Goal: Task Accomplishment & Management: Use online tool/utility

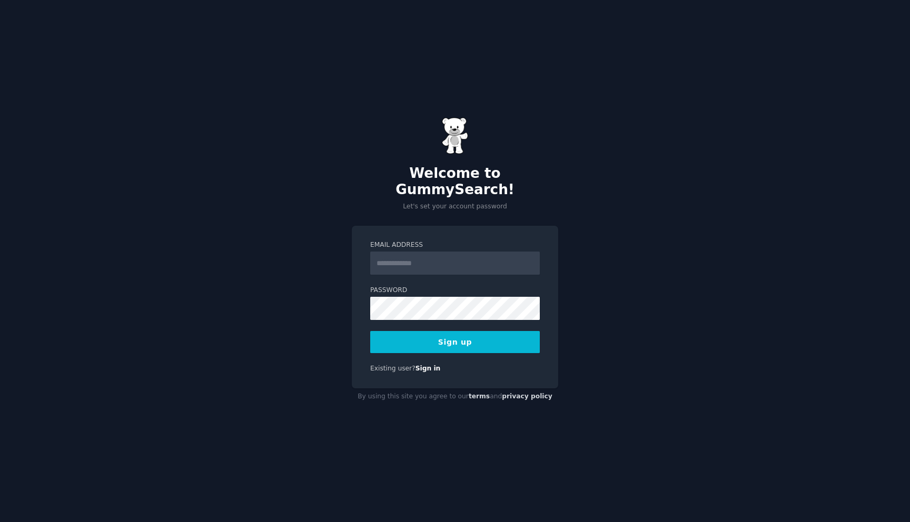
click at [401, 263] on input "Email Address" at bounding box center [455, 263] width 170 height 23
type input "**********"
click at [455, 335] on button "Sign up" at bounding box center [455, 342] width 170 height 22
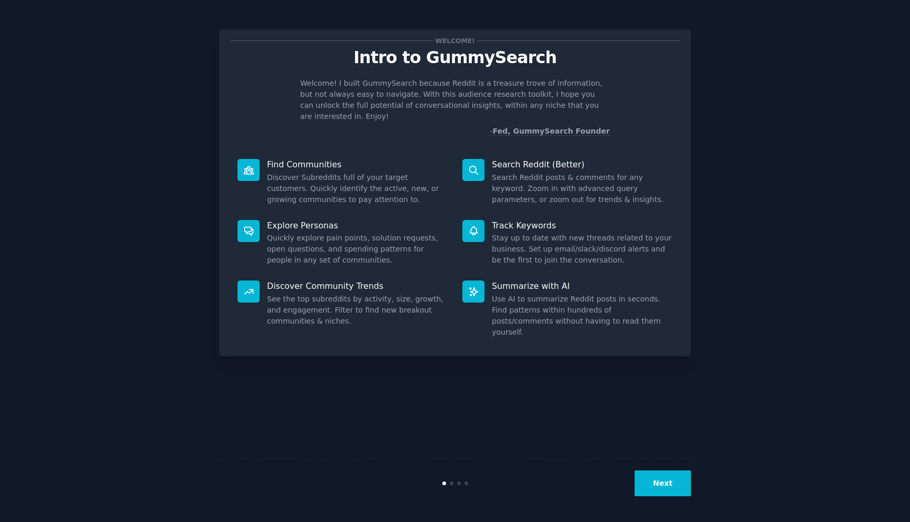
click at [646, 489] on button "Next" at bounding box center [662, 484] width 56 height 26
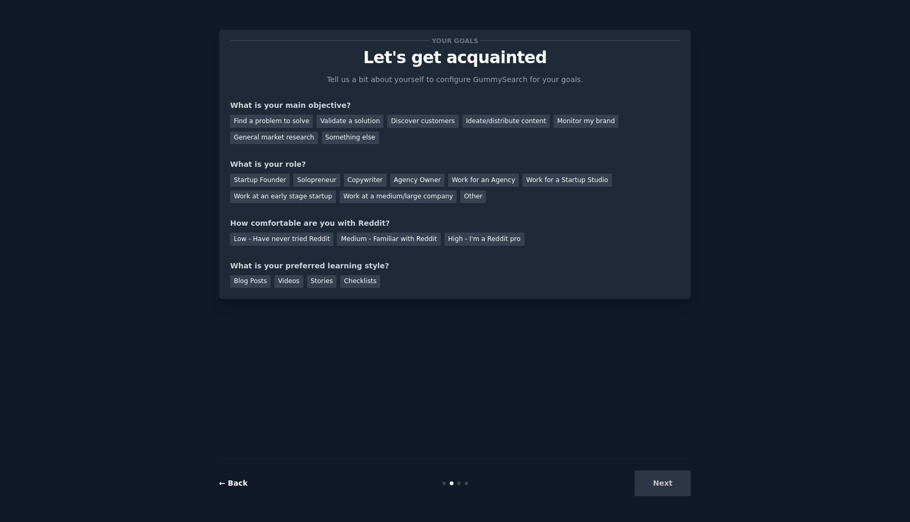
click at [237, 486] on link "← Back" at bounding box center [233, 483] width 28 height 8
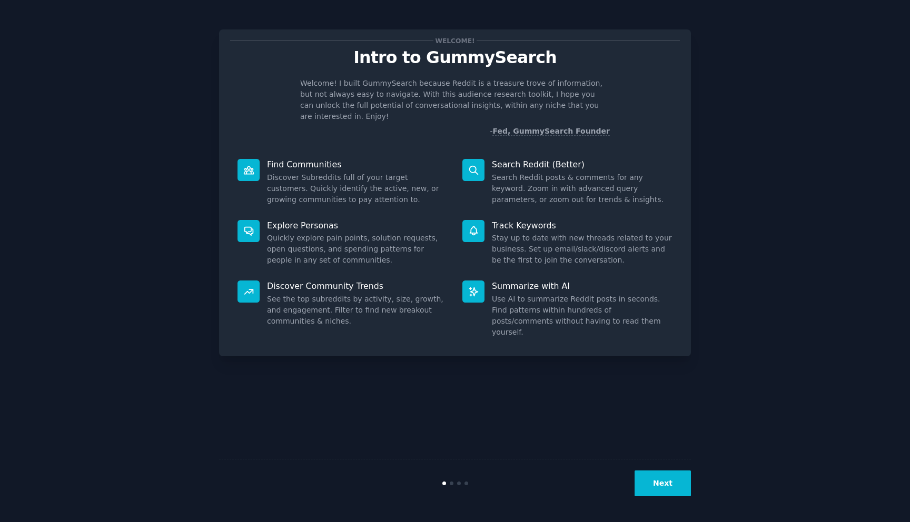
click at [656, 490] on button "Next" at bounding box center [662, 484] width 56 height 26
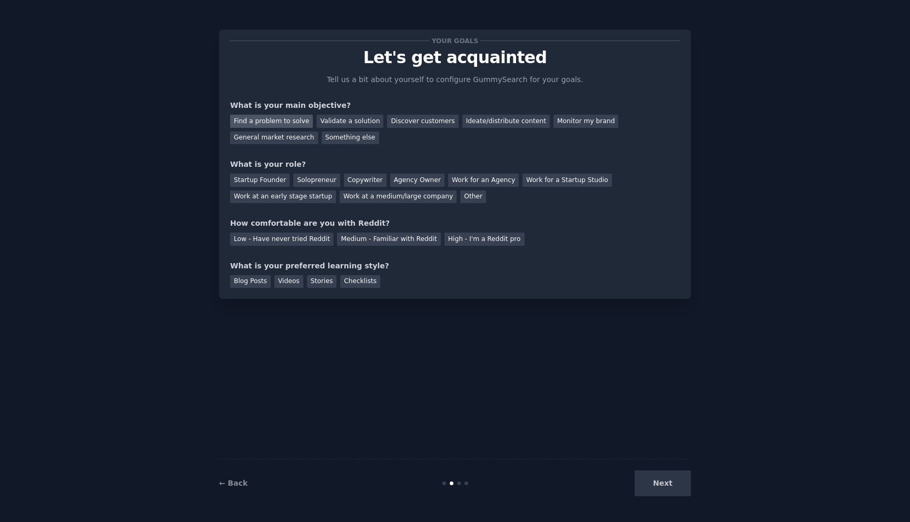
click at [276, 118] on div "Find a problem to solve" at bounding box center [271, 121] width 83 height 13
click at [285, 137] on div "General market research" at bounding box center [274, 138] width 88 height 13
click at [289, 124] on div "Find a problem to solve" at bounding box center [271, 121] width 83 height 13
click at [274, 181] on div "Startup Founder" at bounding box center [259, 180] width 59 height 13
click at [307, 178] on div "Solopreneur" at bounding box center [316, 180] width 46 height 13
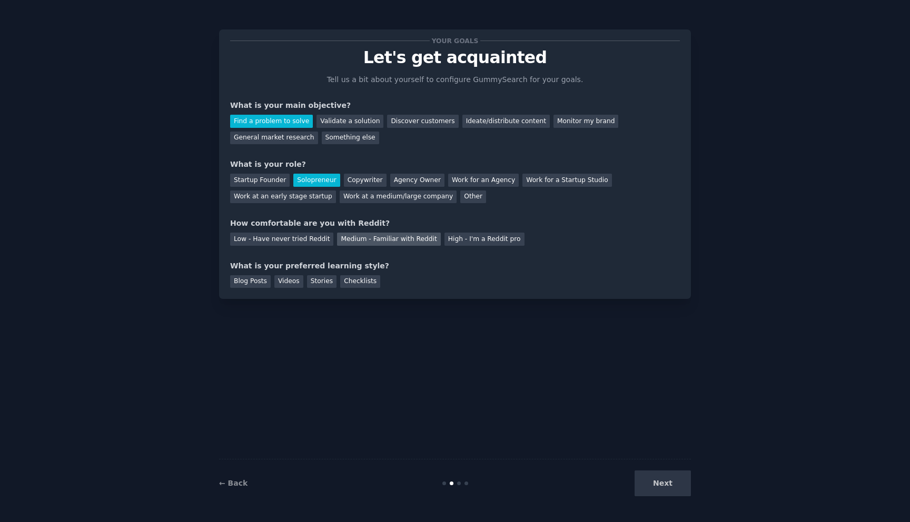
click at [349, 241] on div "Medium - Familiar with Reddit" at bounding box center [388, 239] width 103 height 13
click at [316, 285] on div "Stories" at bounding box center [321, 281] width 29 height 13
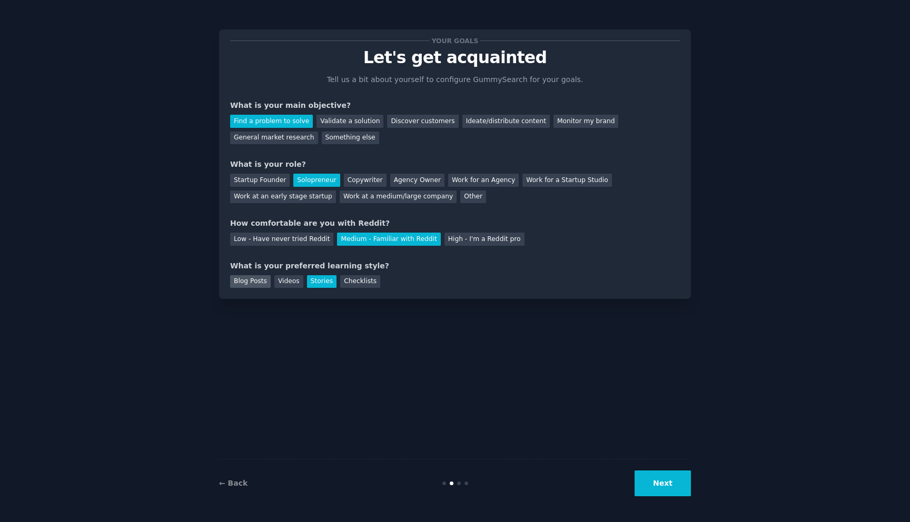
click at [250, 287] on div "Blog Posts" at bounding box center [250, 281] width 41 height 13
click at [659, 485] on button "Next" at bounding box center [662, 484] width 56 height 26
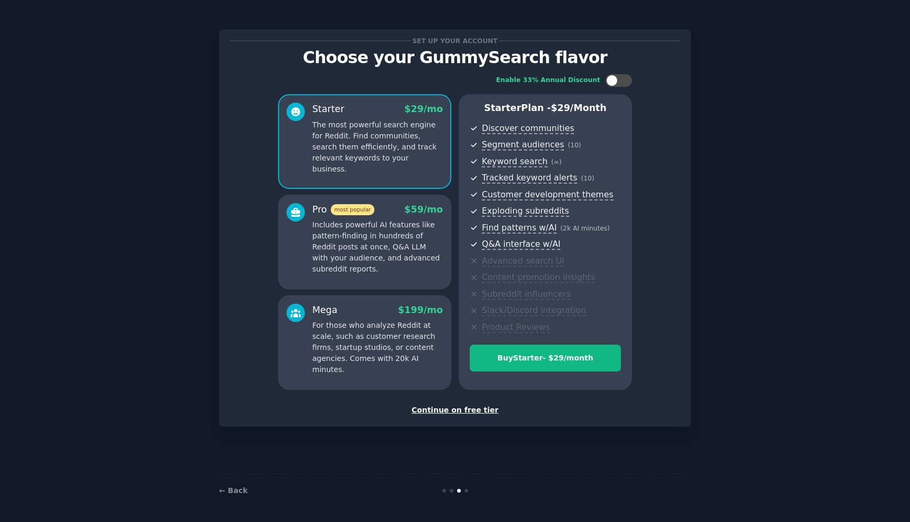
click at [479, 411] on div "Continue on free tier" at bounding box center [455, 410] width 450 height 11
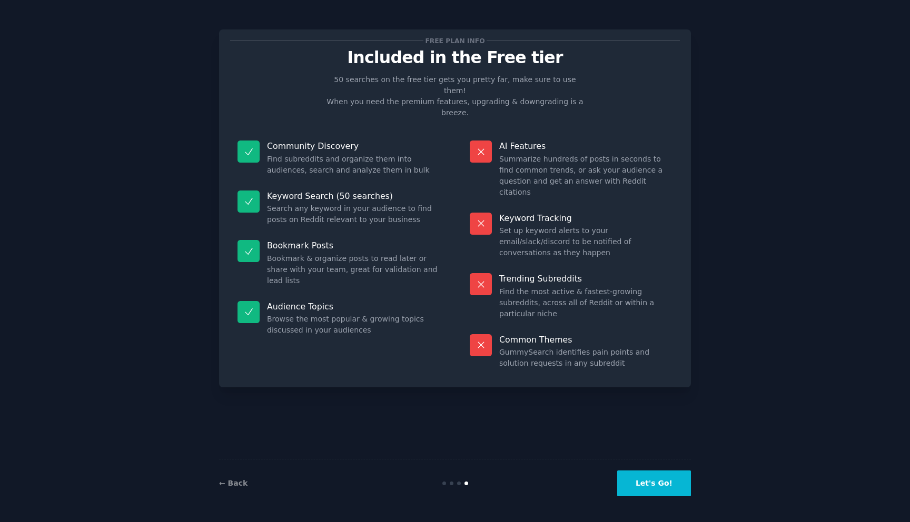
click at [643, 483] on button "Let's Go!" at bounding box center [654, 484] width 74 height 26
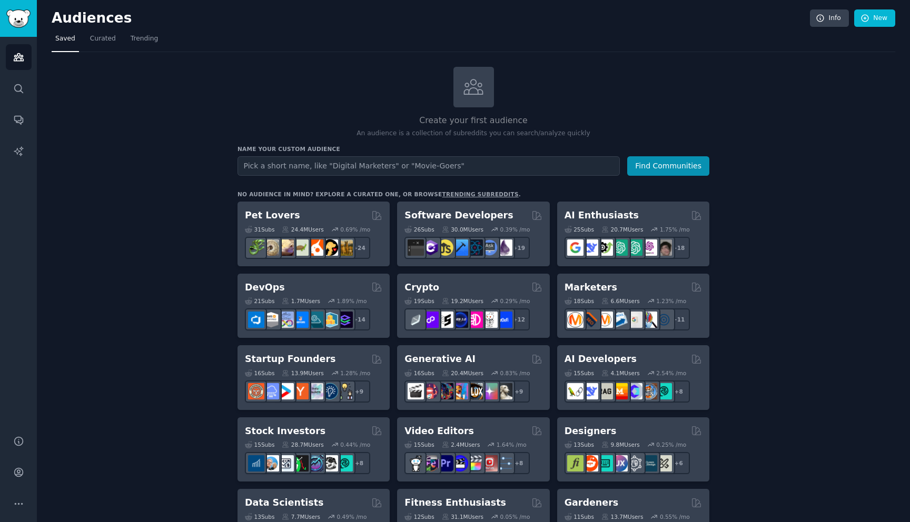
click at [313, 164] on input "text" at bounding box center [428, 165] width 382 height 19
type input "agro"
click at [677, 166] on button "Find Communities" at bounding box center [668, 165] width 82 height 19
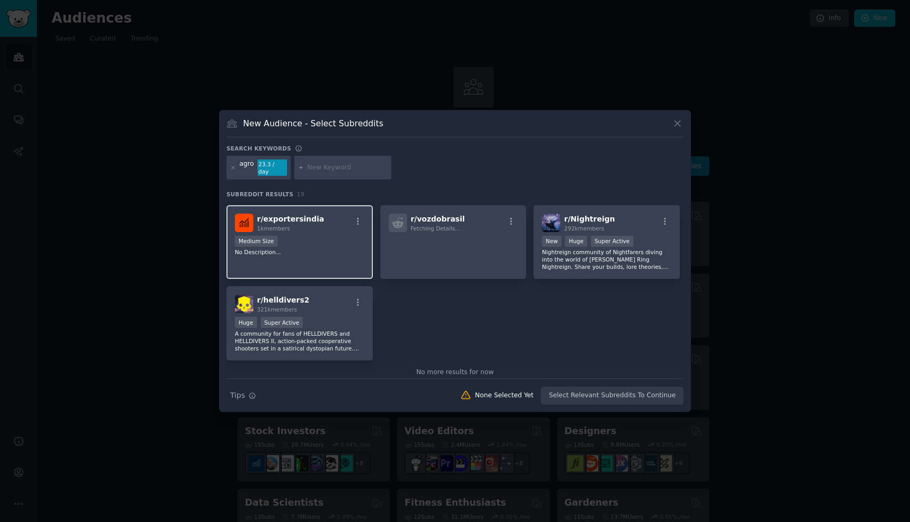
scroll to position [369, 0]
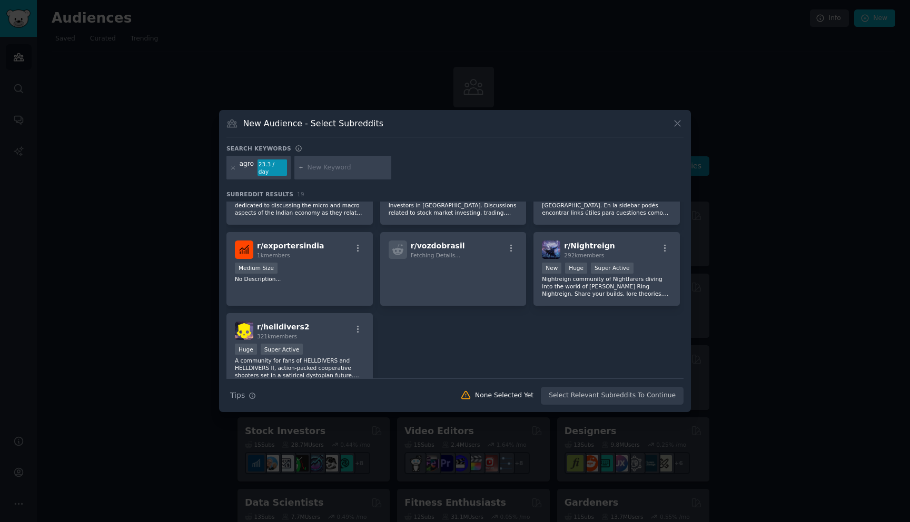
click at [233, 168] on icon at bounding box center [233, 167] width 3 height 3
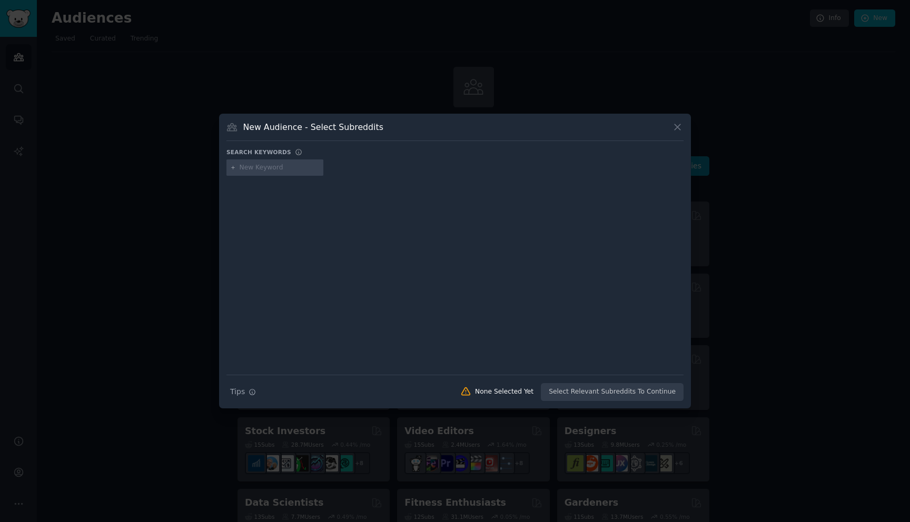
click at [270, 172] on input "text" at bounding box center [280, 167] width 80 height 9
type input "а"
click at [280, 168] on input "farming" at bounding box center [280, 167] width 80 height 9
type input "f"
click at [675, 125] on icon at bounding box center [677, 127] width 6 height 6
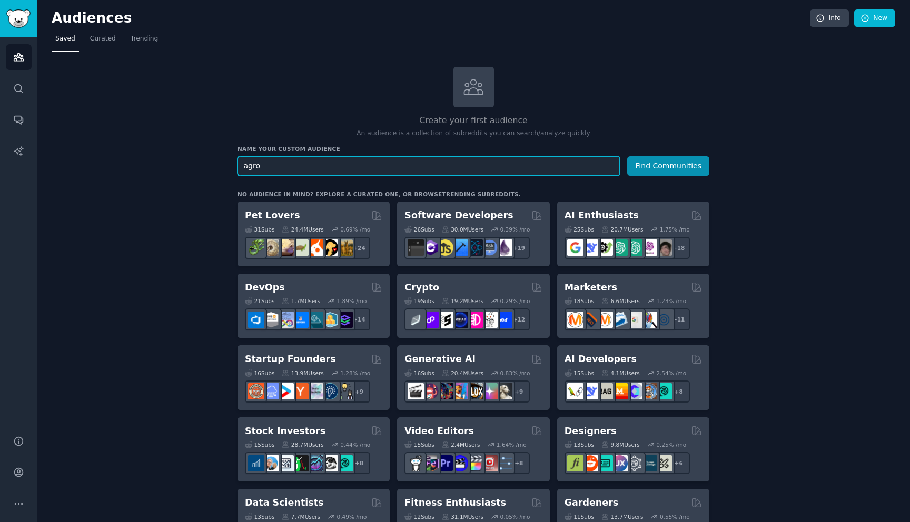
click at [345, 167] on input "agro" at bounding box center [428, 165] width 382 height 19
type input "a"
type input "farming"
click at [627, 156] on button "Find Communities" at bounding box center [668, 165] width 82 height 19
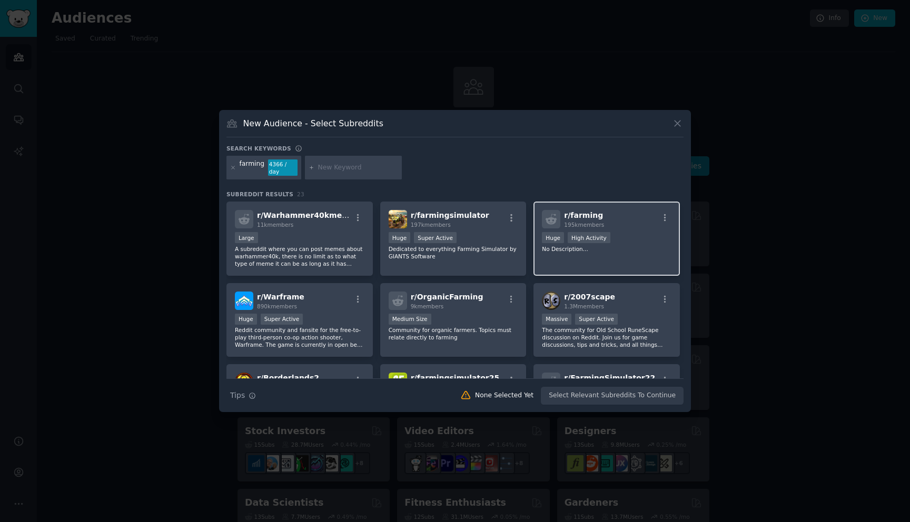
click at [585, 212] on span "r/ farming" at bounding box center [583, 215] width 39 height 8
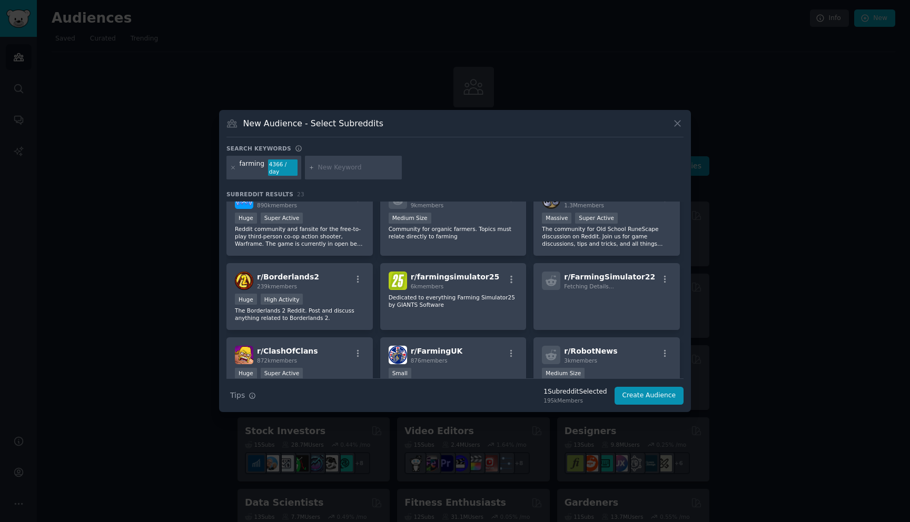
scroll to position [142, 0]
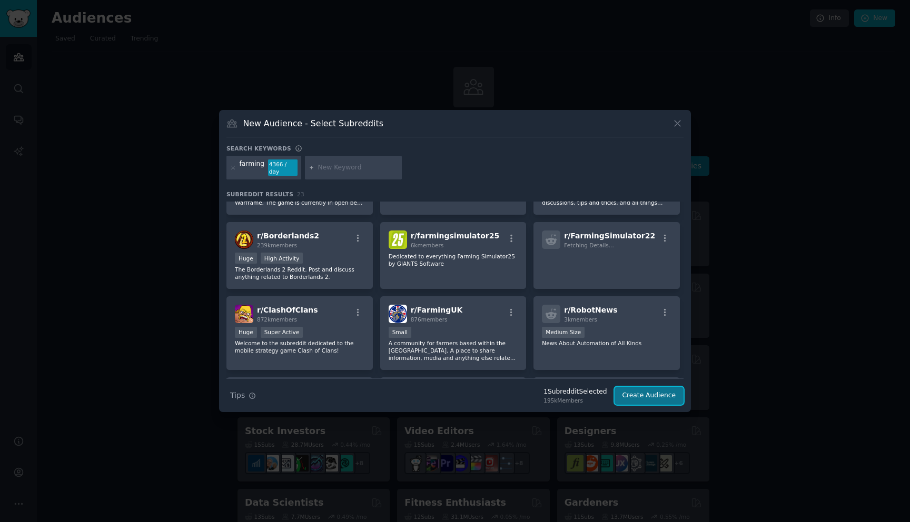
click at [639, 396] on button "Create Audience" at bounding box center [648, 396] width 69 height 18
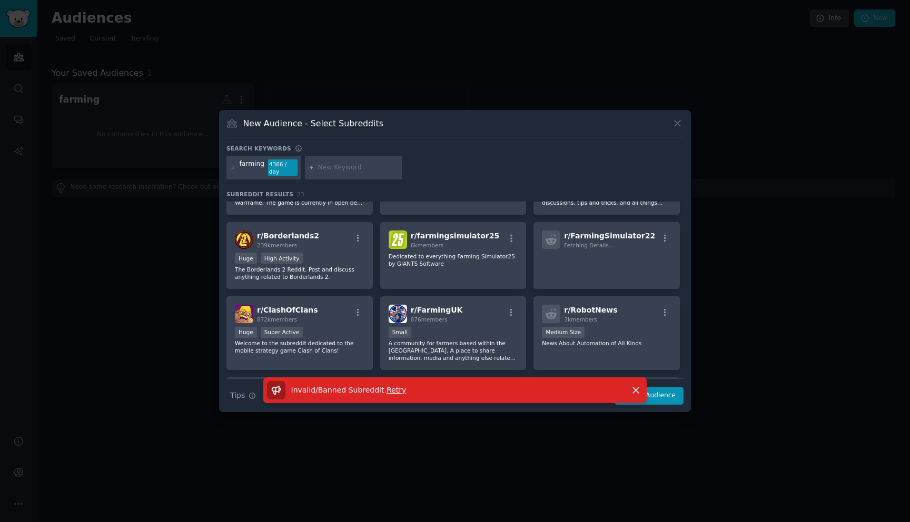
click at [394, 392] on span "Retry" at bounding box center [395, 390] width 19 height 8
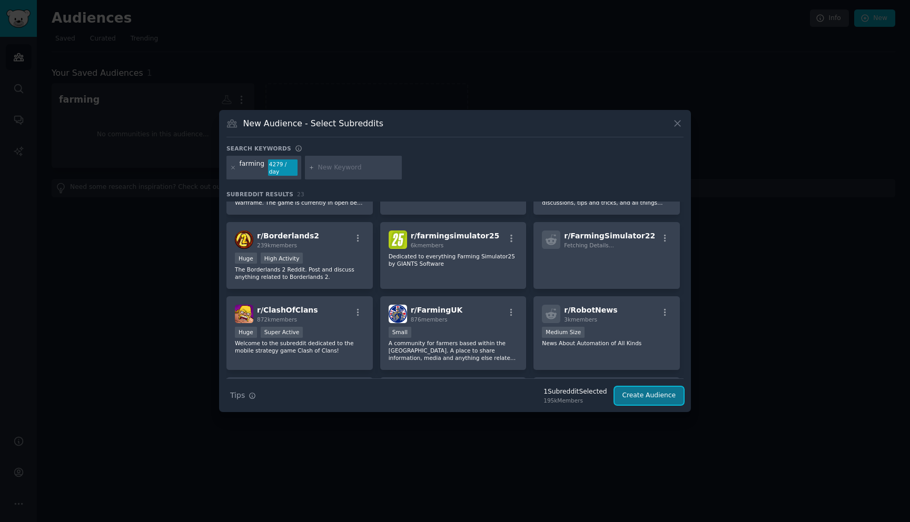
click at [643, 396] on button "Create Audience" at bounding box center [648, 396] width 69 height 18
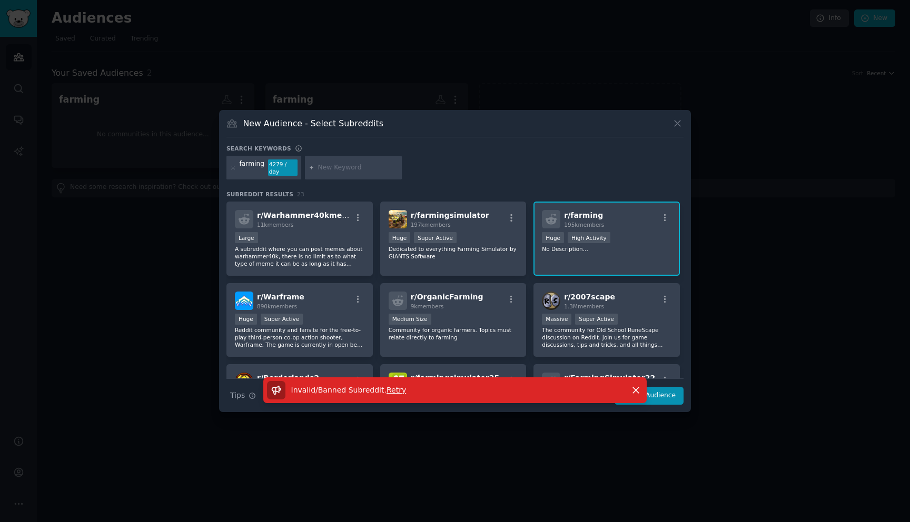
scroll to position [9, 0]
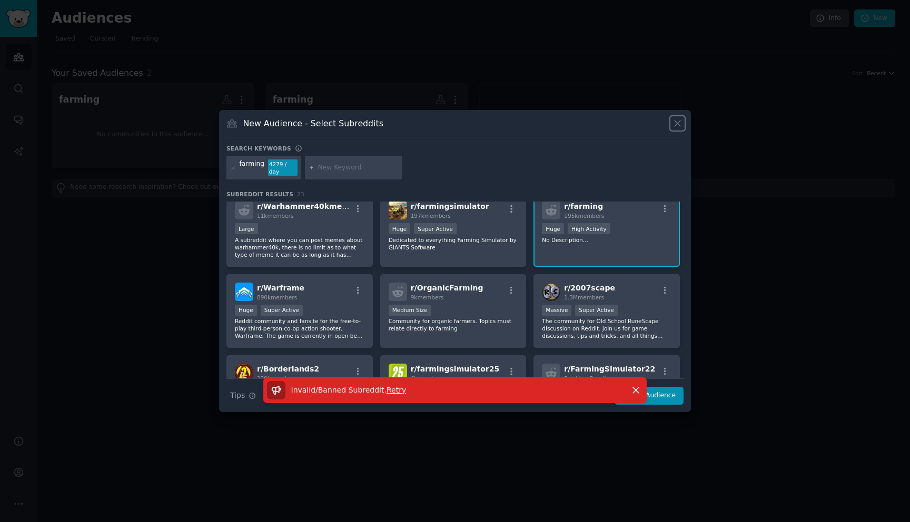
click at [676, 125] on icon at bounding box center [677, 124] width 6 height 6
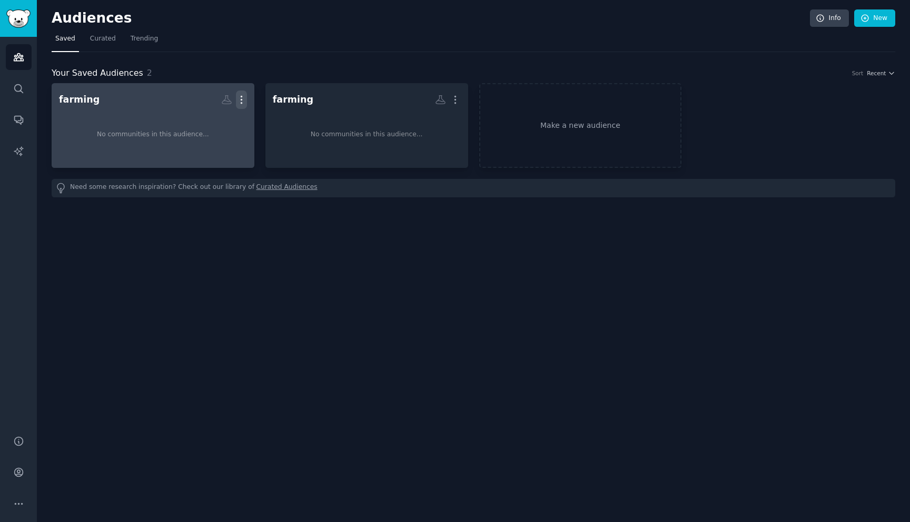
click at [243, 103] on icon "button" at bounding box center [241, 99] width 11 height 11
click at [212, 127] on p "Delete" at bounding box center [213, 121] width 24 height 11
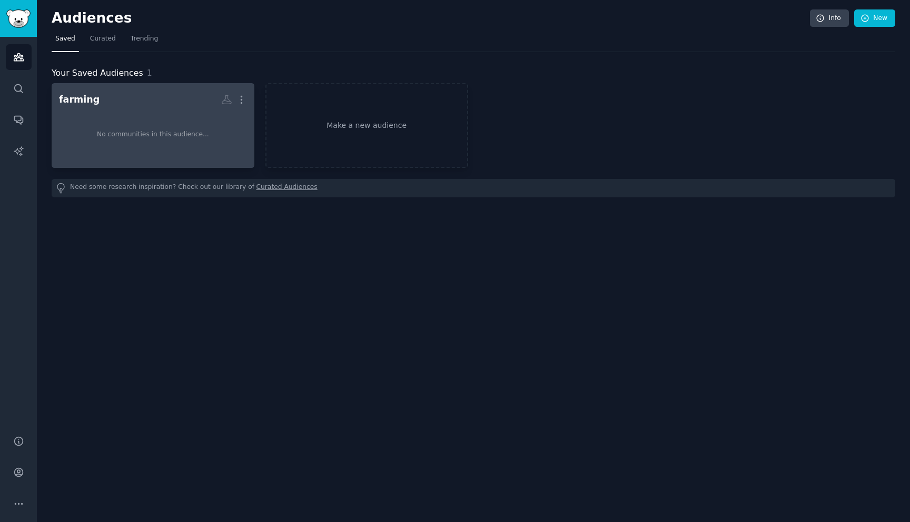
click at [164, 133] on div "No communities in this audience..." at bounding box center [153, 134] width 112 height 9
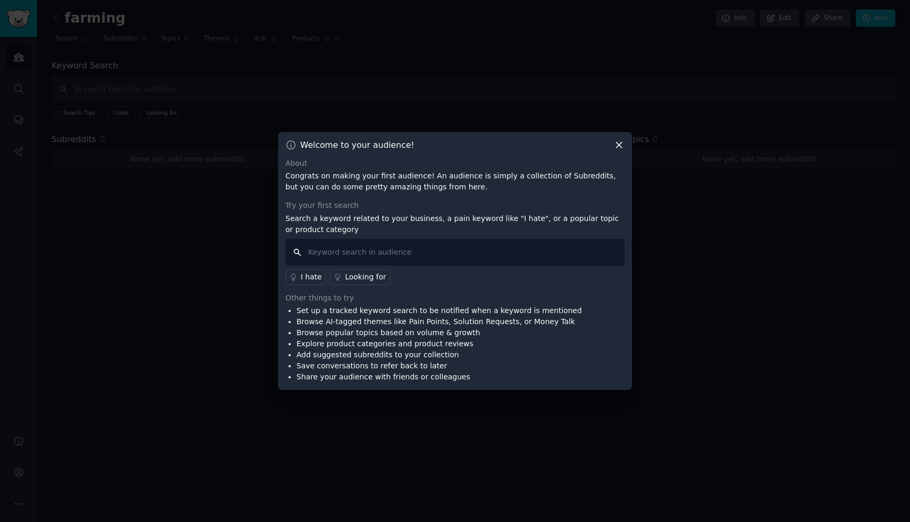
click at [452, 247] on input "text" at bounding box center [454, 252] width 339 height 27
type input "lizing"
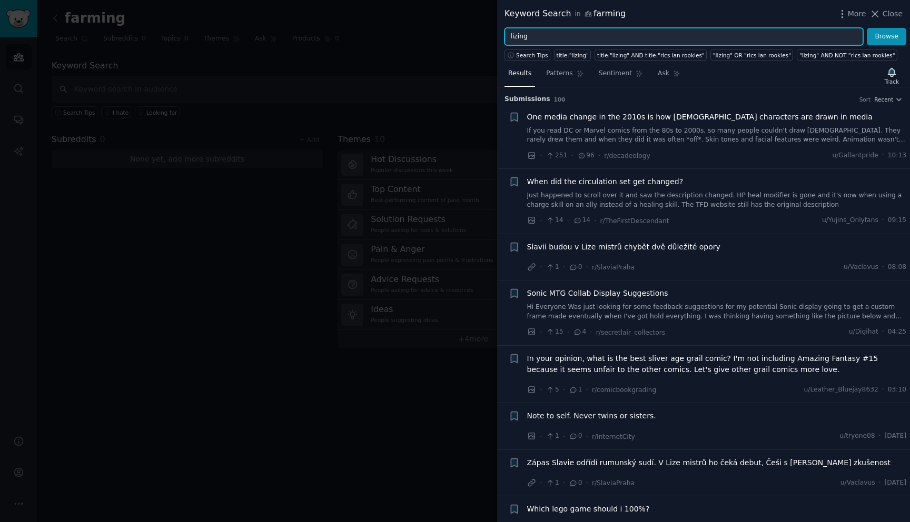
drag, startPoint x: 630, startPoint y: 37, endPoint x: 456, endPoint y: 25, distance: 174.2
click at [456, 25] on div "Keyword Search in farming More Close lizing Browse Search Tips title:"lizing" t…" at bounding box center [455, 261] width 910 height 522
